Goal: Navigation & Orientation: Find specific page/section

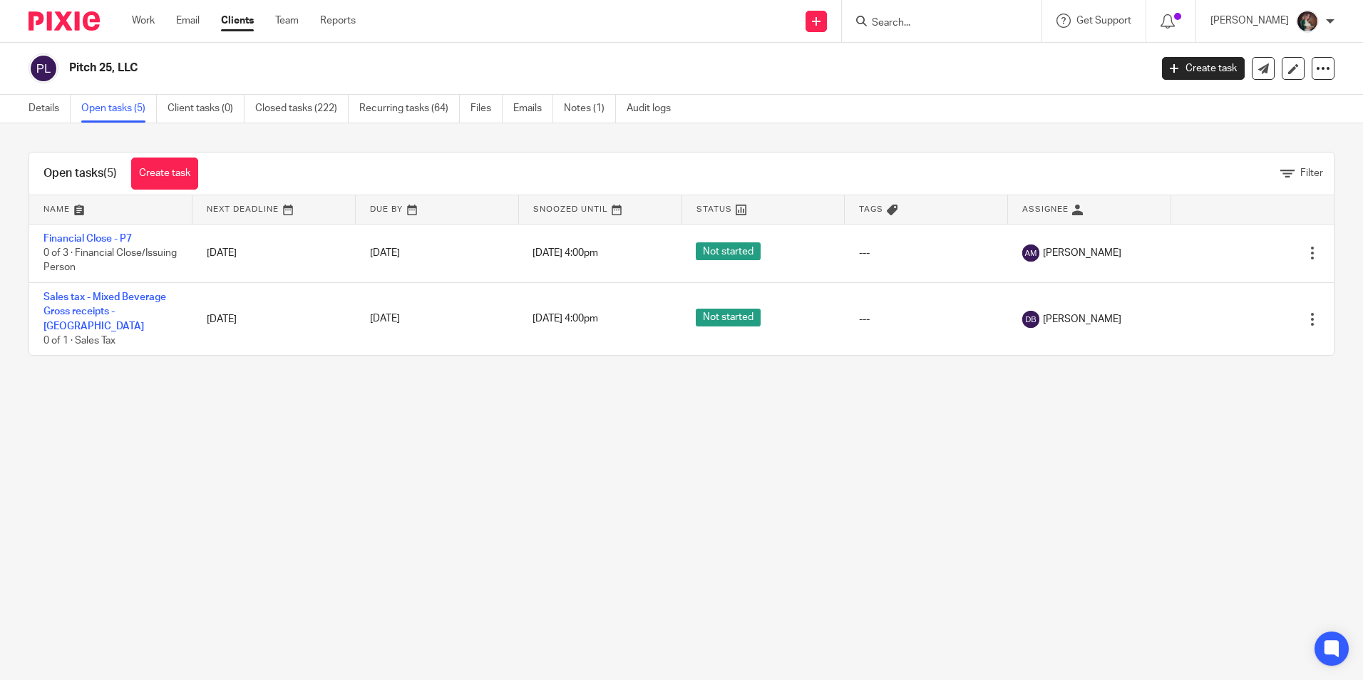
click at [957, 18] on input "Search" at bounding box center [934, 23] width 128 height 13
click at [47, 109] on link "Details" at bounding box center [50, 109] width 42 height 28
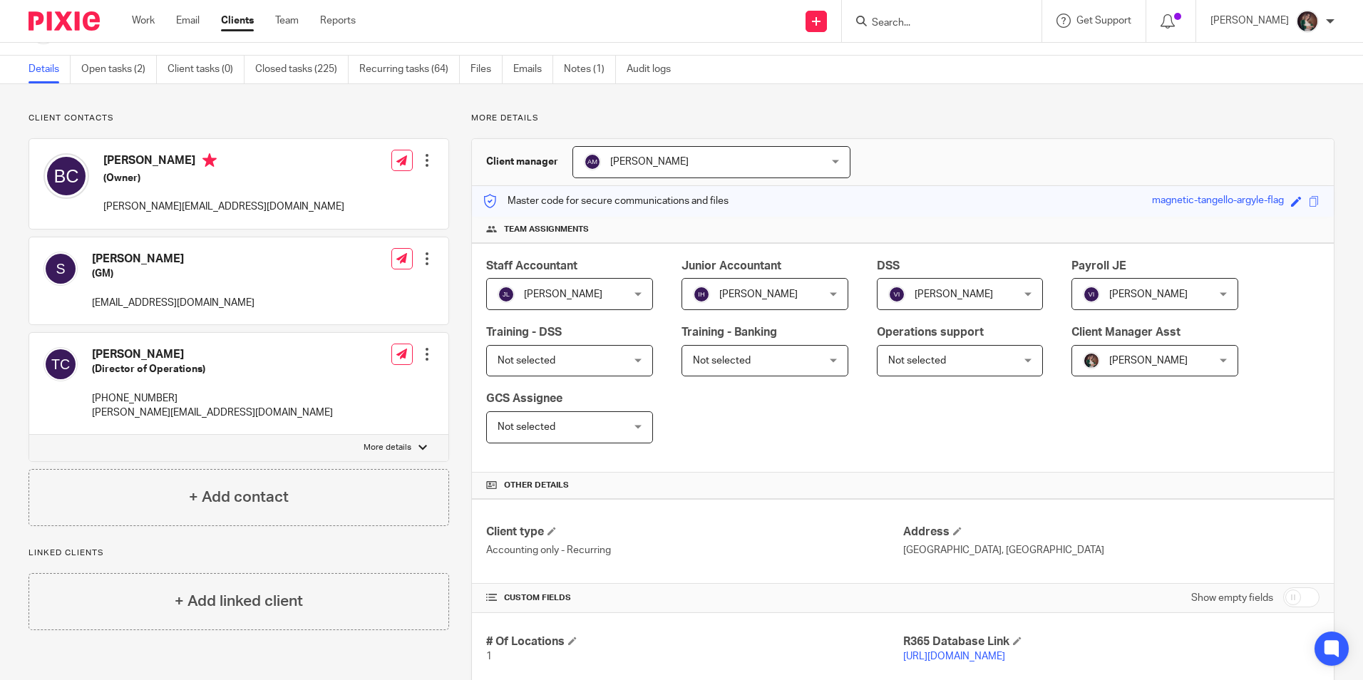
scroll to position [71, 0]
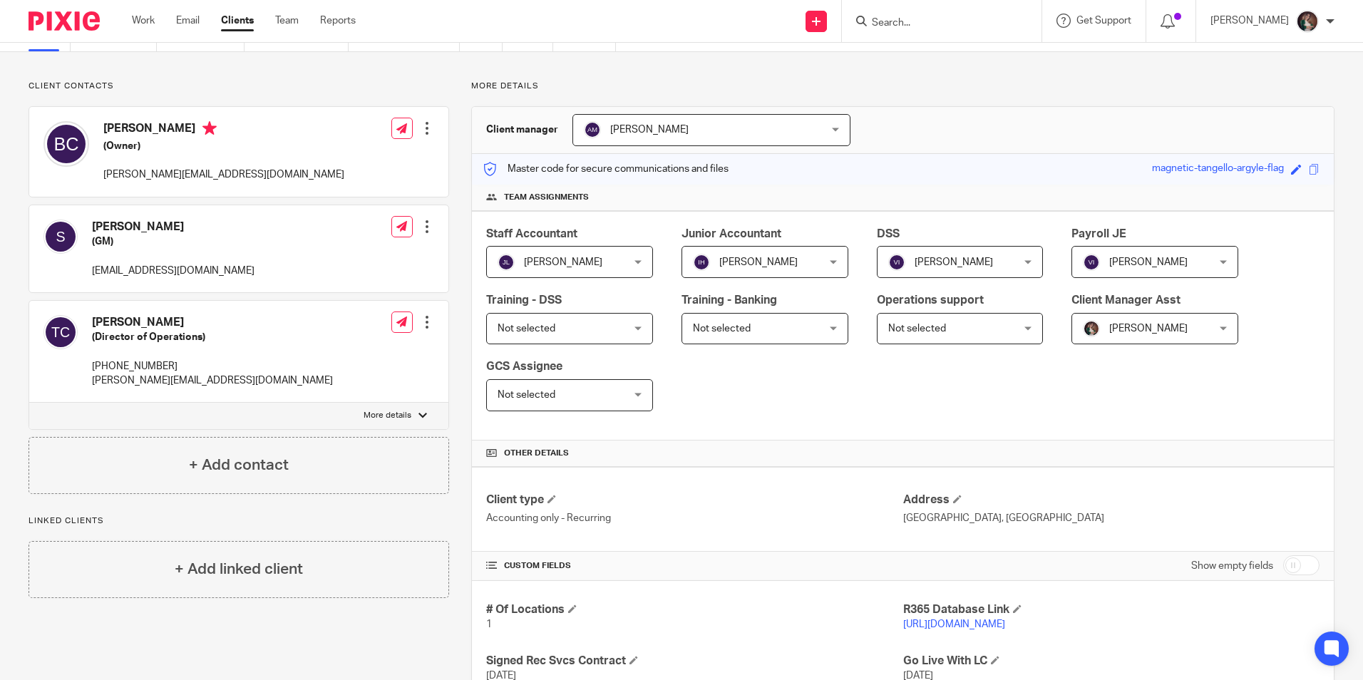
click at [936, 628] on link "[URL][DOMAIN_NAME]" at bounding box center [954, 624] width 102 height 10
click at [1278, 10] on div "[PERSON_NAME]" at bounding box center [1272, 21] width 124 height 23
click at [1255, 57] on span "My profile" at bounding box center [1274, 57] width 44 height 10
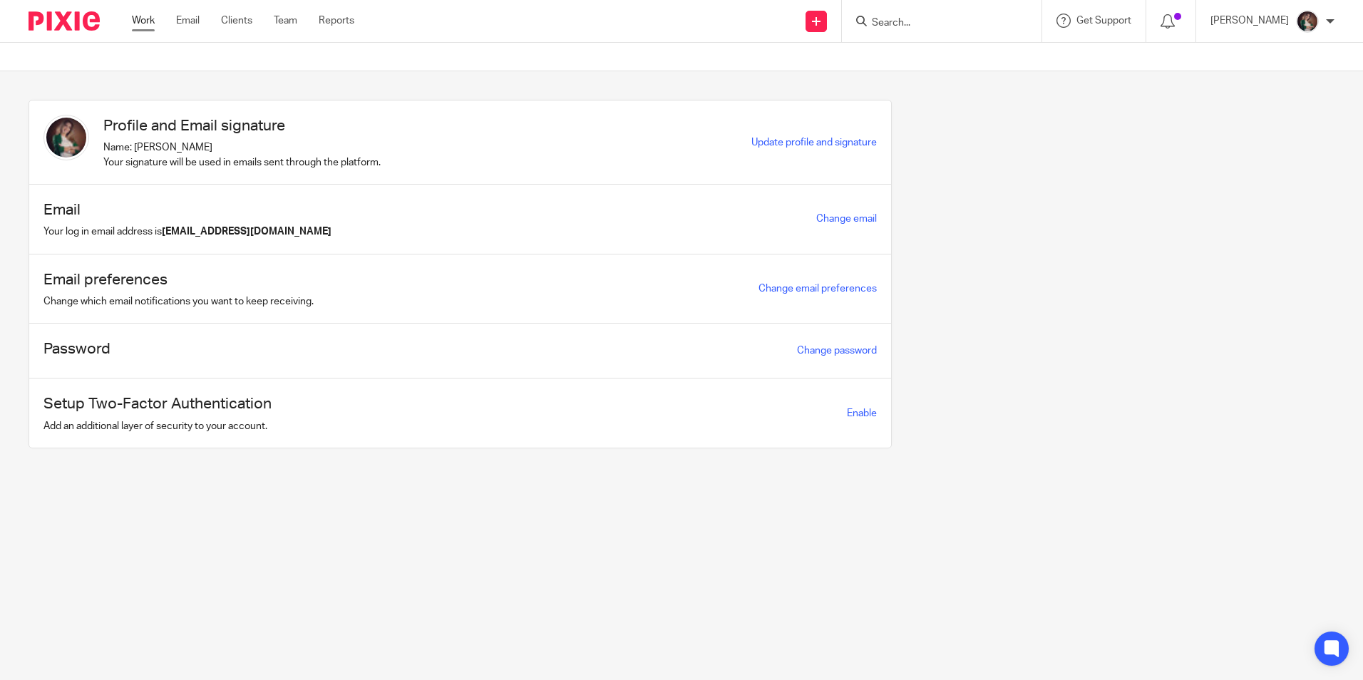
click at [148, 20] on link "Work" at bounding box center [143, 21] width 23 height 14
